Goal: Answer question/provide support

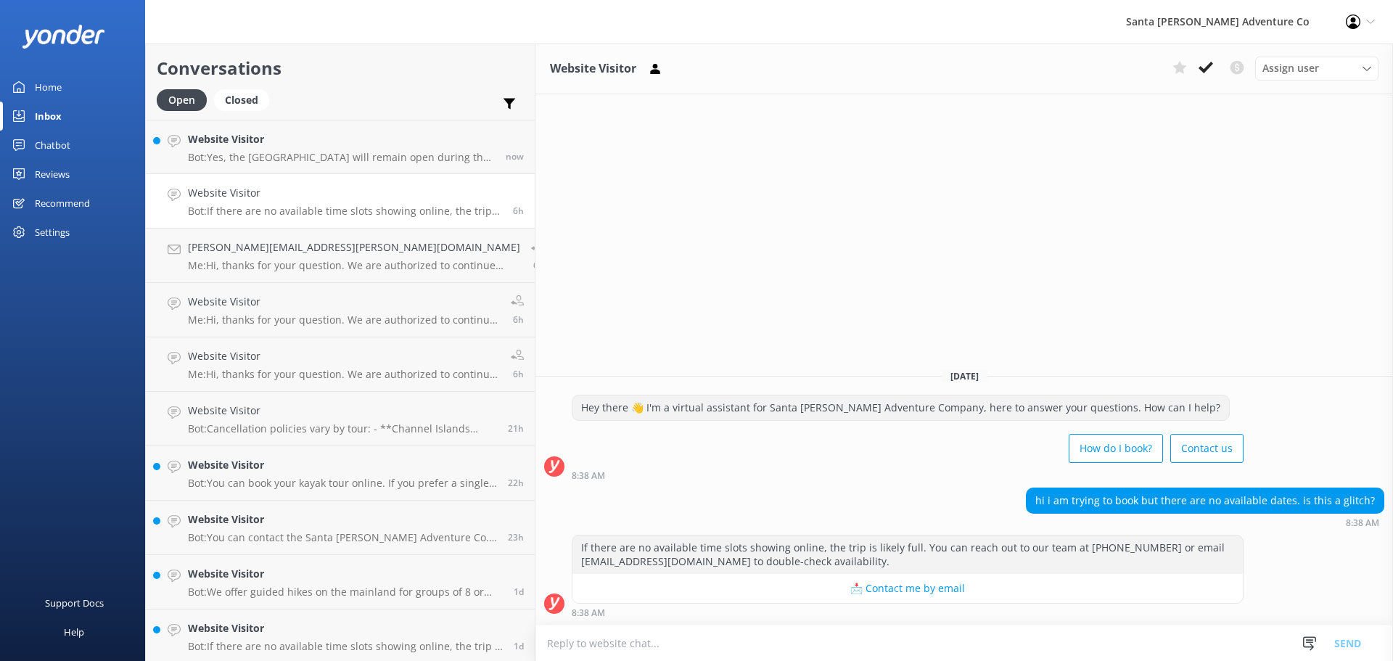
click at [243, 159] on p "Bot: Yes, the [GEOGRAPHIC_DATA] will remain open during the [DATE] government s…" at bounding box center [341, 157] width 307 height 13
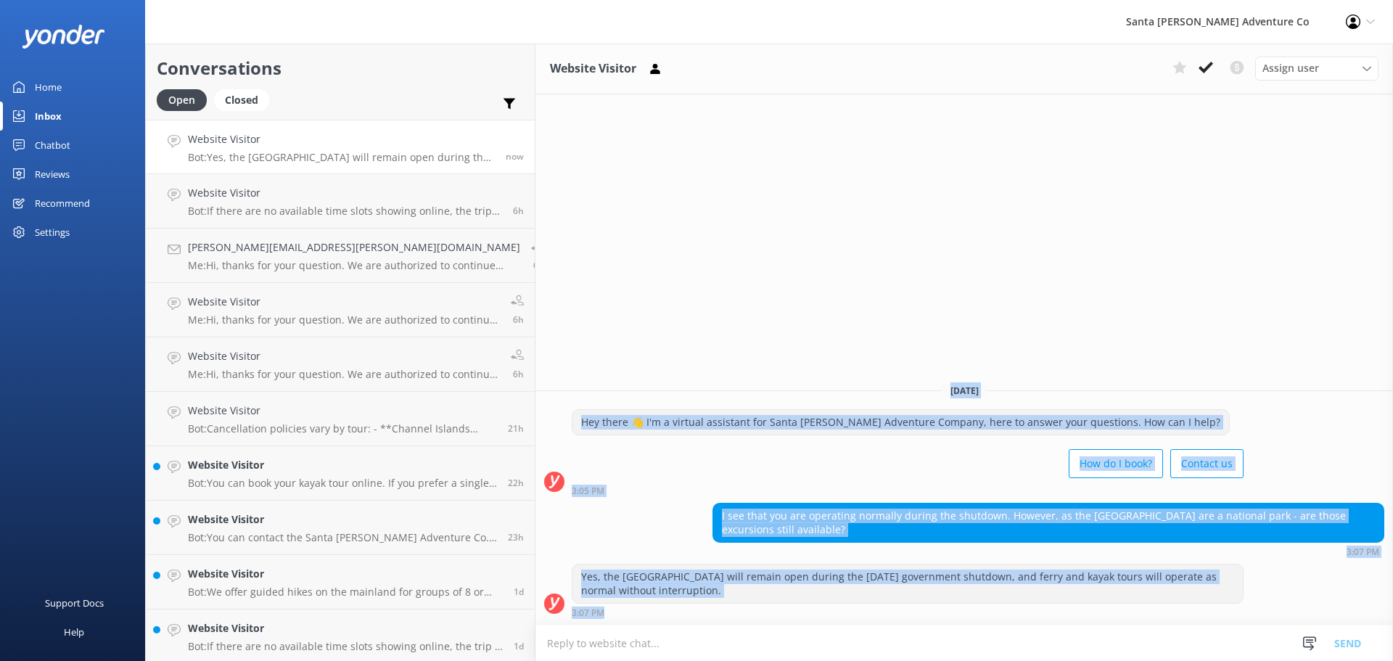
drag, startPoint x: 1140, startPoint y: 613, endPoint x: 857, endPoint y: 396, distance: 356.5
click at [858, 397] on div "[DATE] Hey there 👋 I'm a virtual assistant for Santa [PERSON_NAME] Adventure Co…" at bounding box center [963, 497] width 857 height 253
click at [845, 367] on div "Website Visitor Assign user Will [PERSON_NAME] [PERSON_NAME] Let's Go Gabe [DAT…" at bounding box center [963, 352] width 857 height 617
drag, startPoint x: 848, startPoint y: 364, endPoint x: 1172, endPoint y: 619, distance: 412.7
click at [1172, 619] on div "Website Visitor Assign user Will [PERSON_NAME] [PERSON_NAME] Let's Go Gabe [DAT…" at bounding box center [963, 352] width 857 height 617
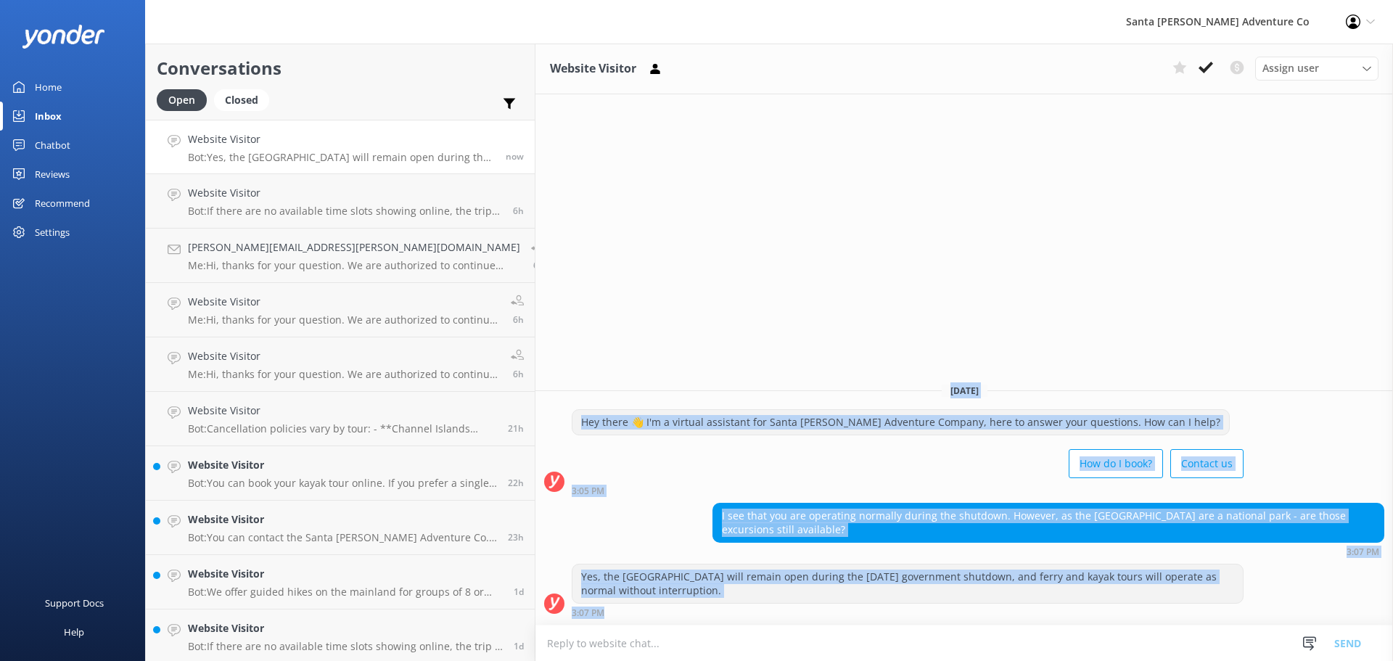
click at [1245, 592] on div "Yes, the [GEOGRAPHIC_DATA] will remain open during the [DATE] government shutdo…" at bounding box center [963, 591] width 857 height 54
drag, startPoint x: 644, startPoint y: 338, endPoint x: 895, endPoint y: 627, distance: 382.5
click at [895, 627] on div "Website Visitor Assign user Will [PERSON_NAME] [PERSON_NAME] Let's Go Gabe [DAT…" at bounding box center [963, 352] width 857 height 617
click at [684, 485] on div "How do I book? Contact us" at bounding box center [908, 465] width 672 height 41
drag, startPoint x: 643, startPoint y: 318, endPoint x: 907, endPoint y: 685, distance: 452.0
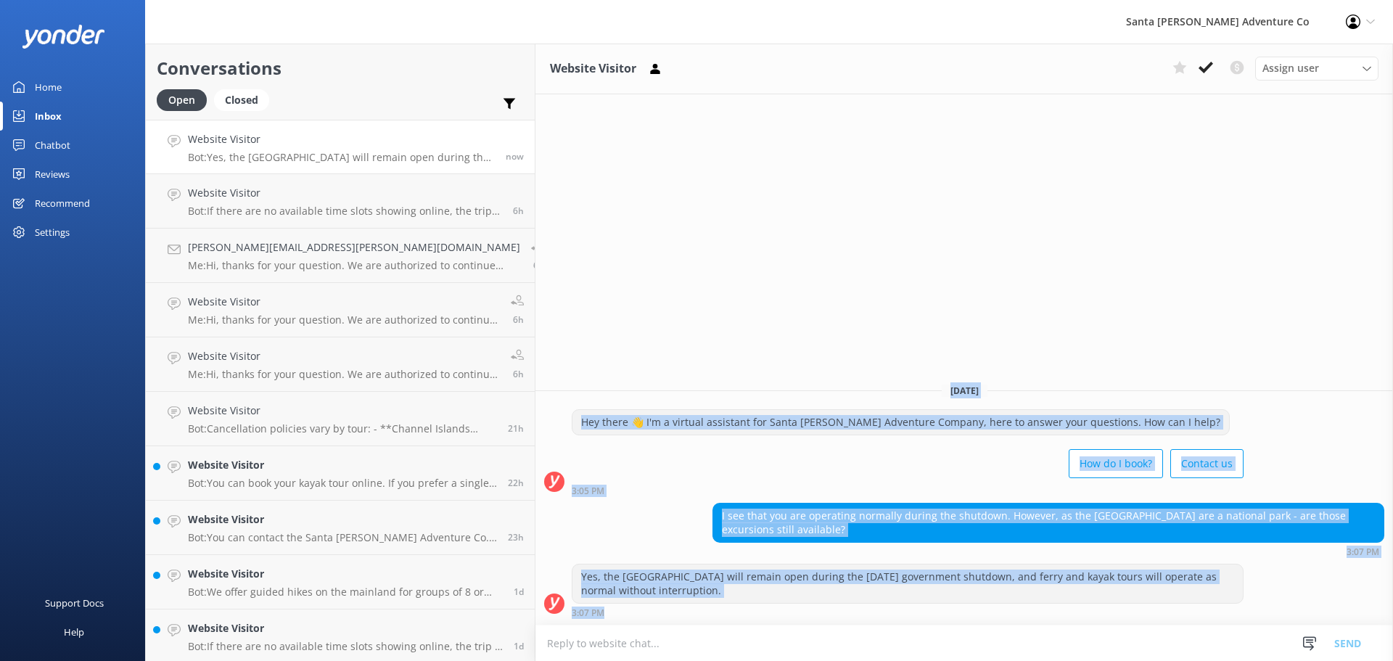
click at [907, 660] on html "Santa [PERSON_NAME] Adventure Co Profile Settings Logout Home Inbox Chatbot Con…" at bounding box center [696, 330] width 1393 height 661
click at [739, 485] on div "How do I book? Contact us" at bounding box center [908, 465] width 672 height 41
drag, startPoint x: 634, startPoint y: 333, endPoint x: 813, endPoint y: 679, distance: 389.6
click at [813, 660] on html "Santa [PERSON_NAME] Adventure Co Profile Settings Logout Home Inbox Chatbot Con…" at bounding box center [696, 330] width 1393 height 661
click at [674, 483] on div "How do I book? Contact us" at bounding box center [908, 465] width 672 height 41
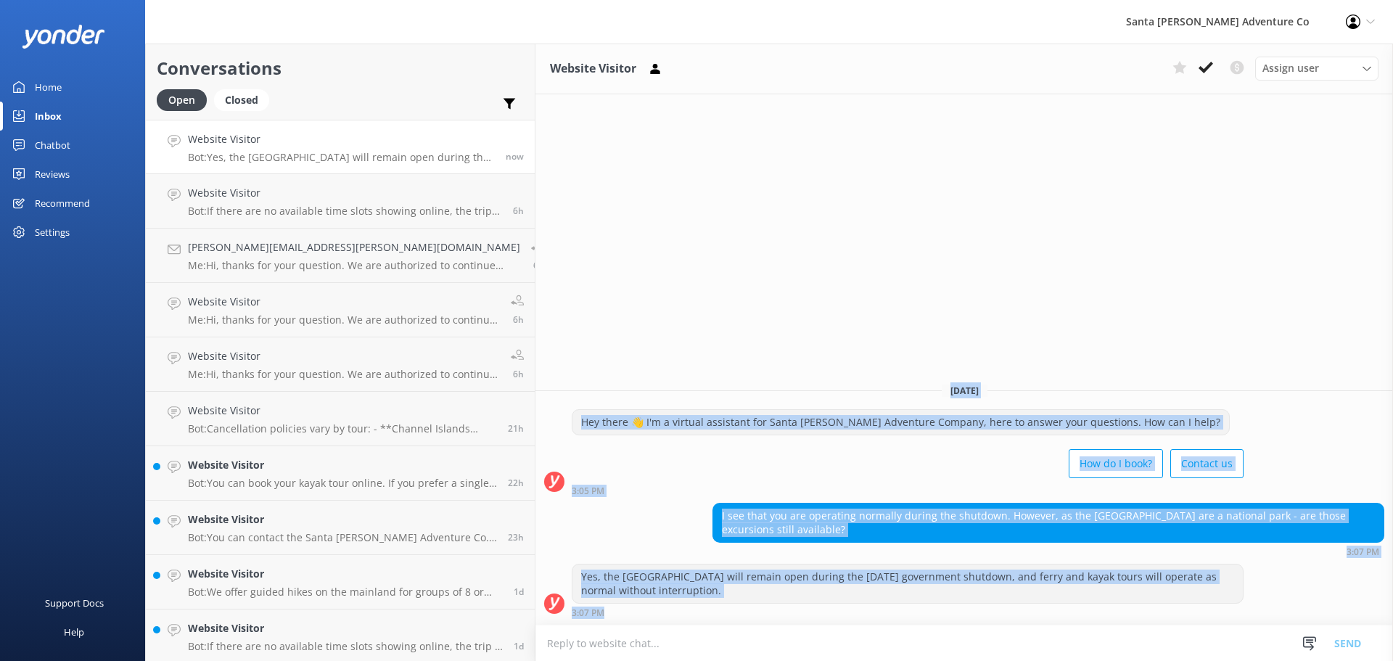
drag, startPoint x: 696, startPoint y: 503, endPoint x: 812, endPoint y: 695, distance: 224.3
click at [812, 660] on html "Santa [PERSON_NAME] Adventure Co Profile Settings Logout Home Inbox Chatbot Con…" at bounding box center [696, 330] width 1393 height 661
click at [722, 495] on div "3:05 PM" at bounding box center [908, 490] width 672 height 10
